Goal: Navigation & Orientation: Find specific page/section

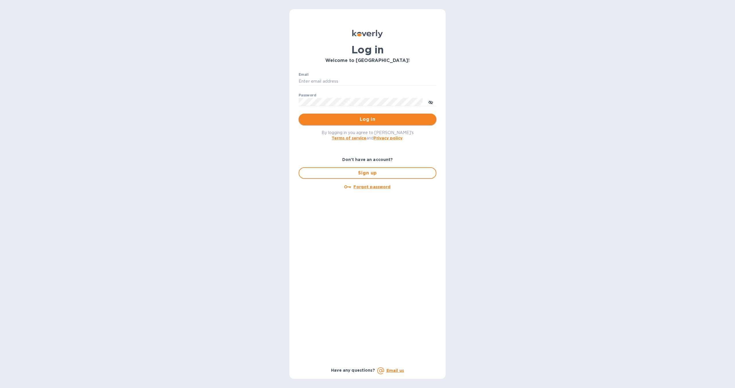
type input "[EMAIL_ADDRESS][DOMAIN_NAME]"
click at [367, 121] on span "Log in" at bounding box center [367, 119] width 129 height 7
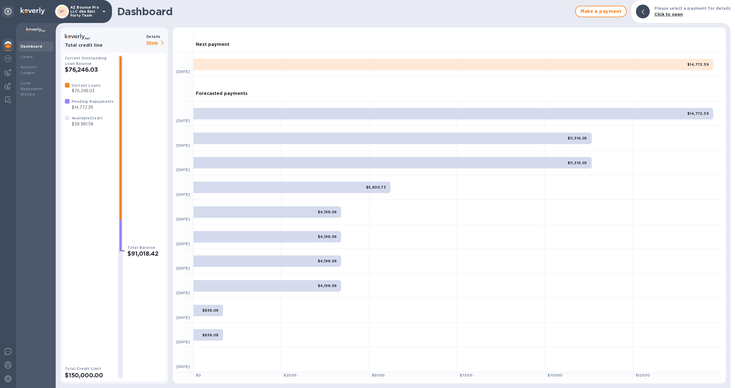
click at [42, 48] on div "Dashboard" at bounding box center [36, 47] width 30 height 6
click at [7, 45] on img at bounding box center [8, 44] width 7 height 7
click at [148, 44] on p "Show" at bounding box center [156, 43] width 20 height 7
